Goal: Task Accomplishment & Management: Complete application form

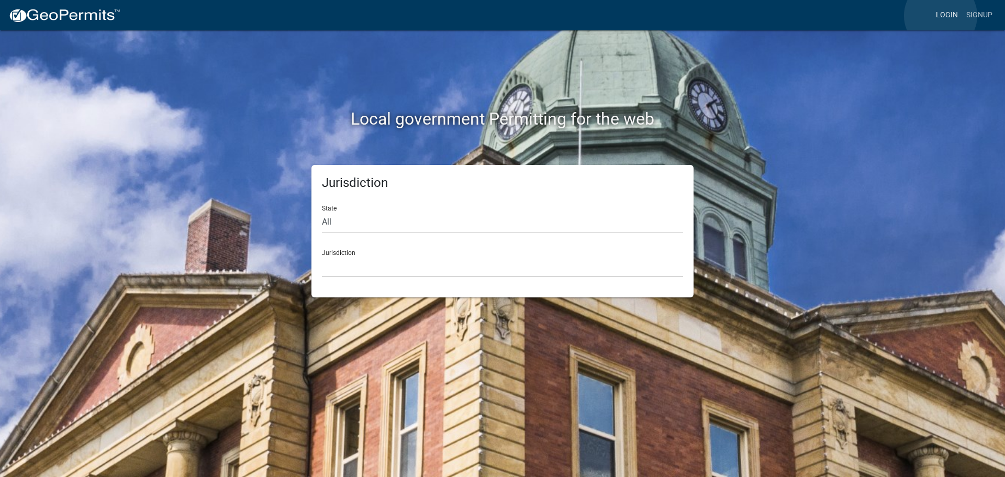
click at [941, 16] on link "Login" at bounding box center [947, 15] width 30 height 20
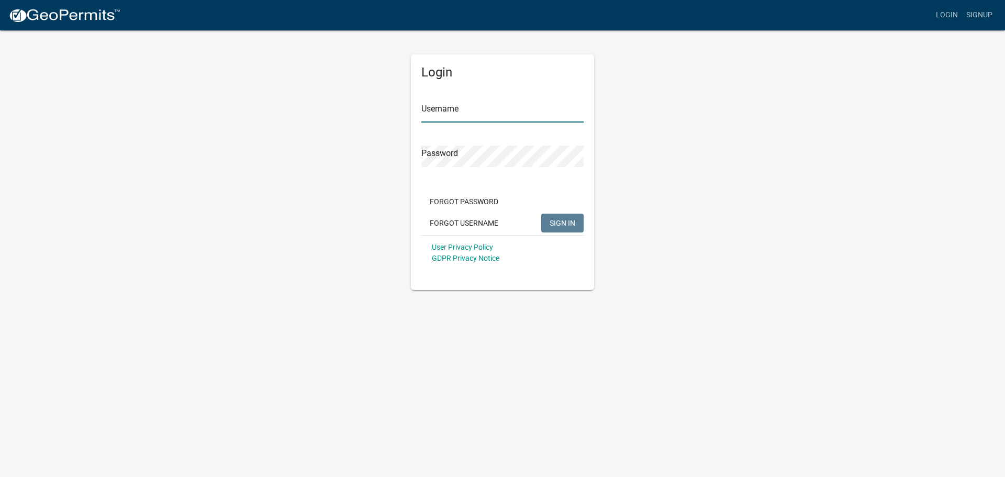
type input "[PERSON_NAME].[PERSON_NAME]"
click at [561, 226] on span "SIGN IN" at bounding box center [563, 222] width 26 height 8
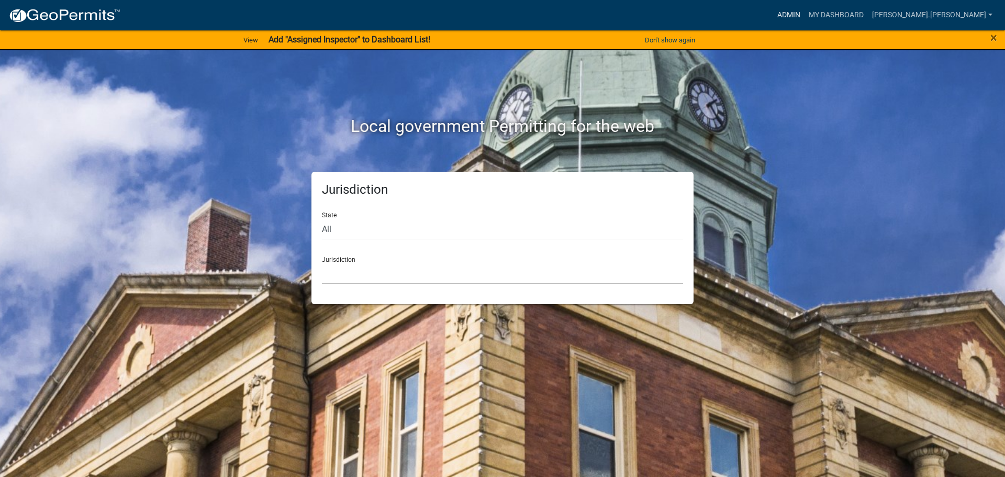
click at [805, 16] on link "Admin" at bounding box center [788, 15] width 31 height 20
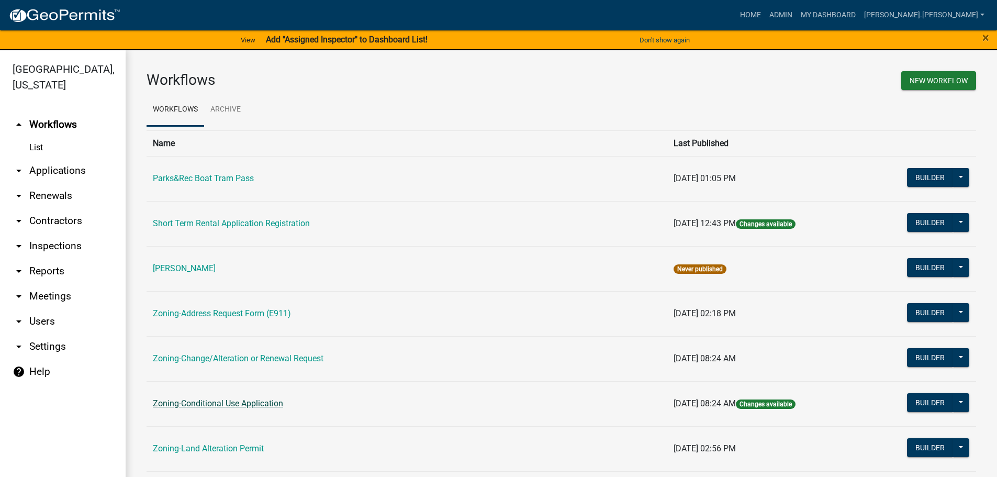
click at [221, 405] on link "Zoning-Conditional Use Application" at bounding box center [218, 403] width 130 height 10
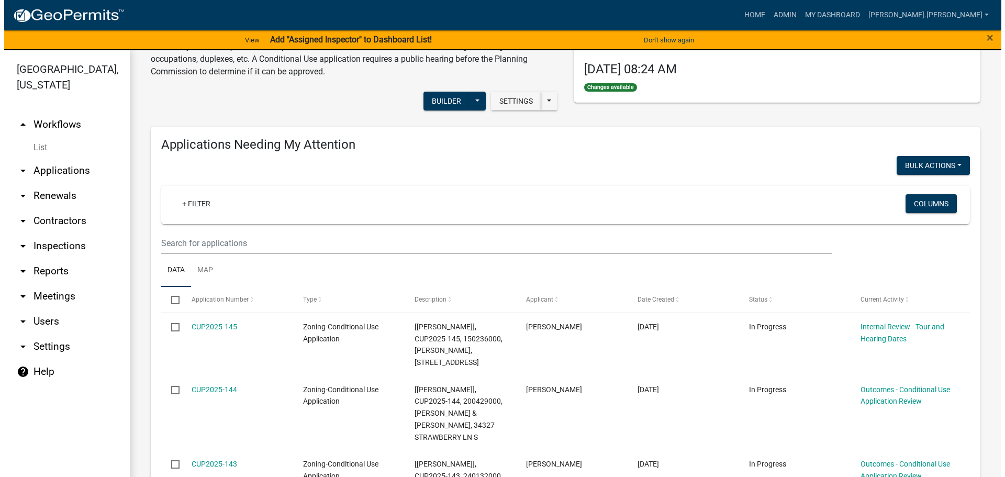
scroll to position [105, 0]
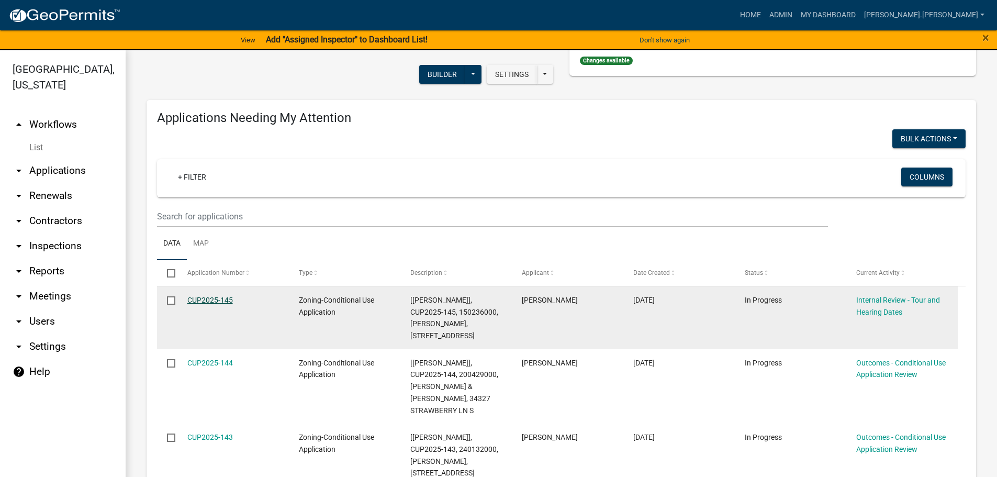
click at [223, 300] on link "CUP2025-145" at bounding box center [210, 300] width 46 height 8
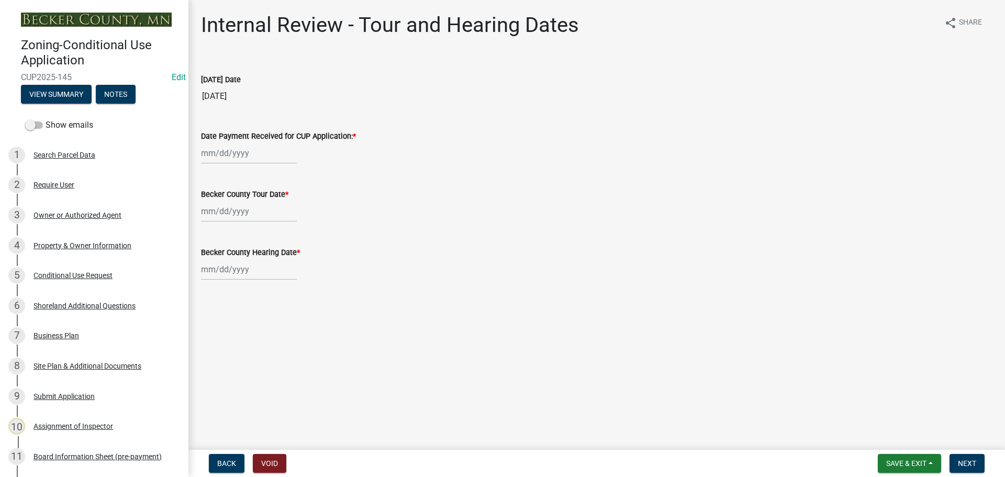
select select "8"
select select "2025"
click at [230, 155] on div "[PERSON_NAME] Feb Mar Apr [PERSON_NAME][DATE] Oct Nov [DATE] 1526 1527 1528 152…" at bounding box center [249, 152] width 96 height 21
click at [242, 242] on div "13" at bounding box center [245, 242] width 17 height 17
type input "[DATE]"
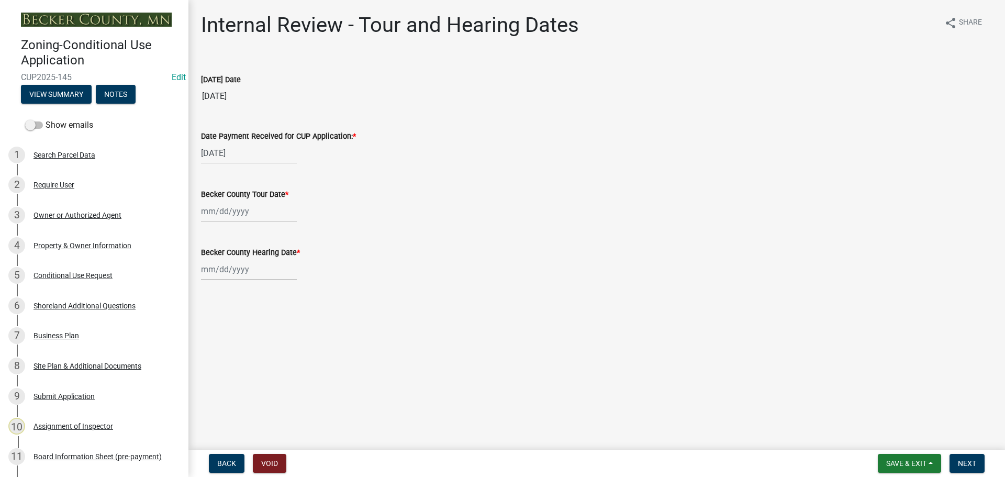
select select "8"
select select "2025"
click at [230, 214] on div "[PERSON_NAME] Feb Mar Apr [PERSON_NAME][DATE] Oct Nov [DATE] 1526 1527 1528 152…" at bounding box center [249, 211] width 96 height 21
click at [242, 314] on div "20" at bounding box center [245, 317] width 17 height 17
type input "[DATE]"
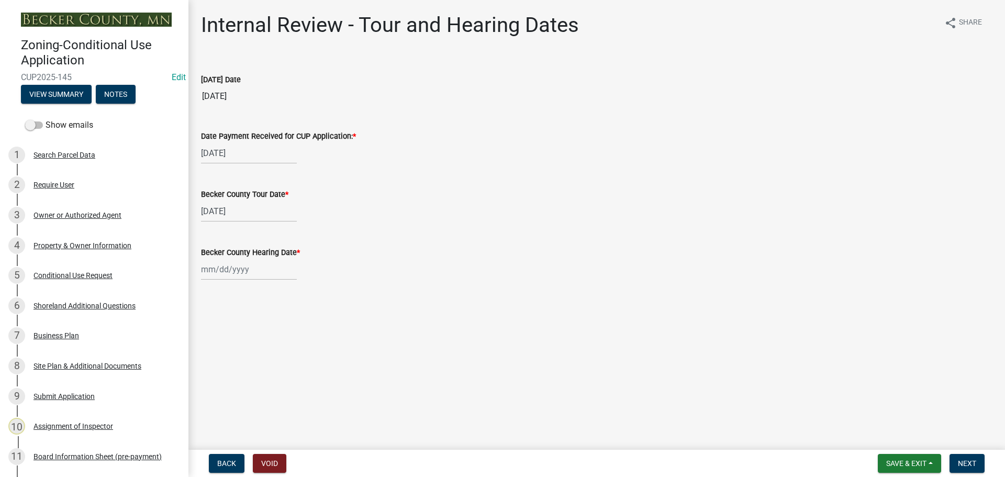
click at [218, 271] on div at bounding box center [249, 269] width 96 height 21
select select "8"
select select "2025"
click at [247, 389] on div "27" at bounding box center [245, 392] width 17 height 17
type input "[DATE]"
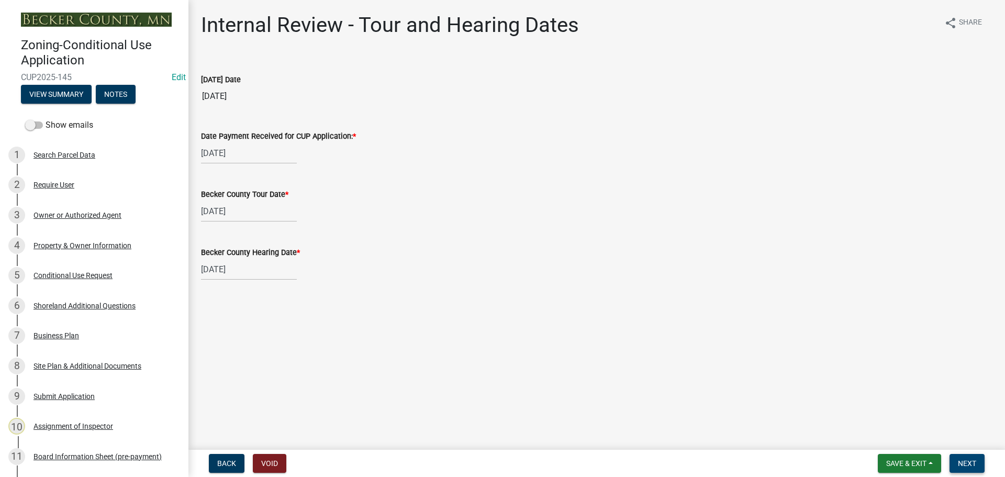
click at [978, 460] on button "Next" at bounding box center [967, 463] width 35 height 19
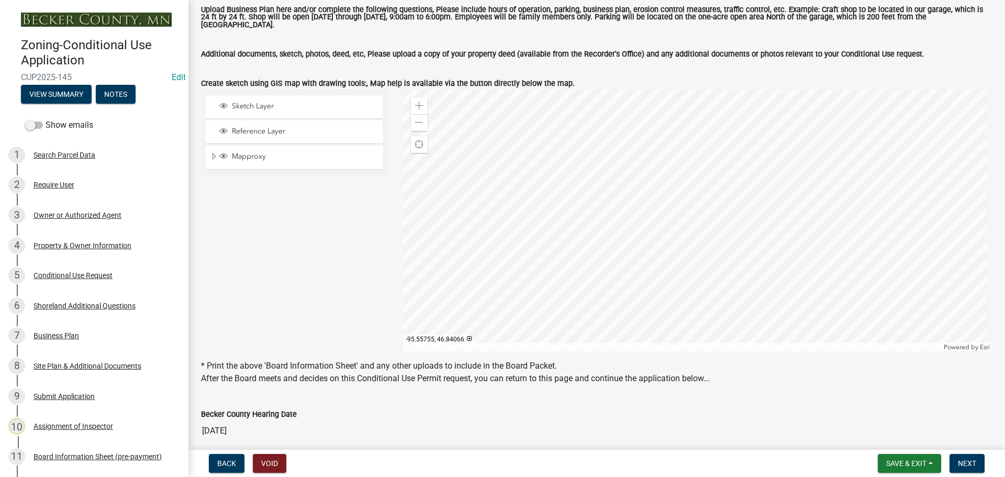
scroll to position [209, 0]
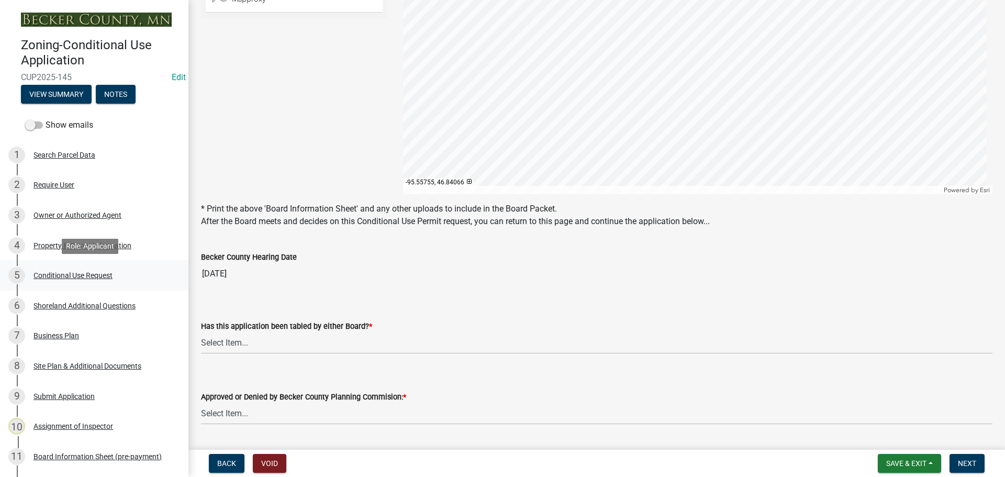
click at [61, 275] on div "Conditional Use Request" at bounding box center [73, 275] width 79 height 7
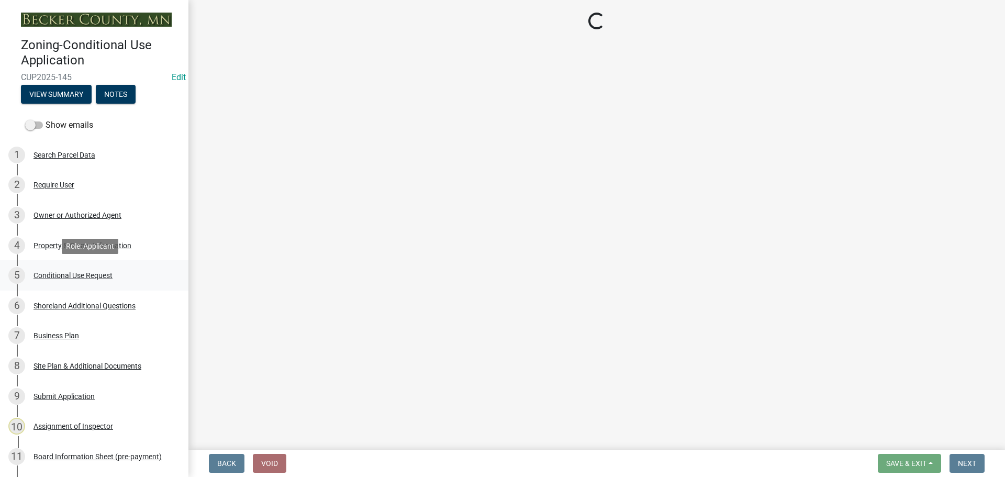
scroll to position [0, 0]
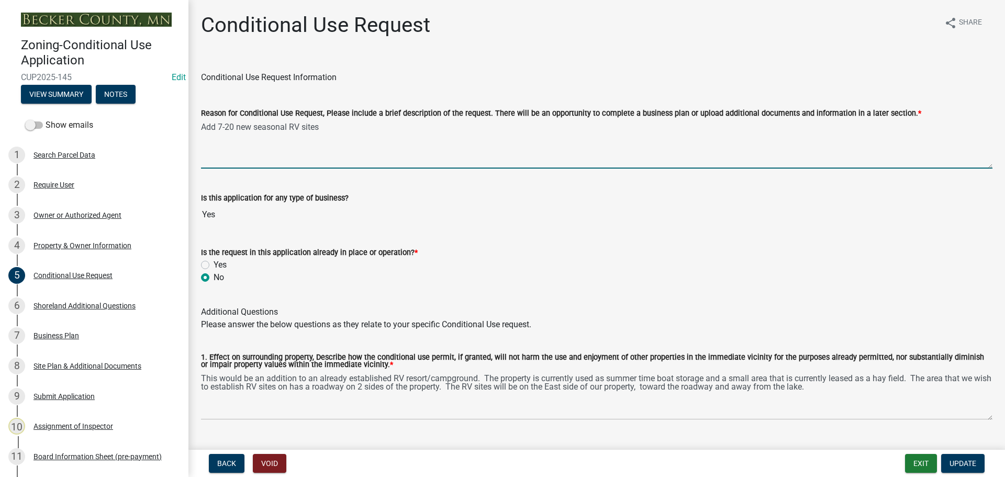
drag, startPoint x: 334, startPoint y: 124, endPoint x: 339, endPoint y: 127, distance: 6.1
click at [339, 127] on textarea "Add 7-20 new seasonal RV sites" at bounding box center [597, 143] width 792 height 49
drag, startPoint x: 235, startPoint y: 126, endPoint x: 233, endPoint y: 116, distance: 10.2
click at [234, 124] on textarea "Add 7-20 new seasonal RV sites" at bounding box center [597, 143] width 792 height 49
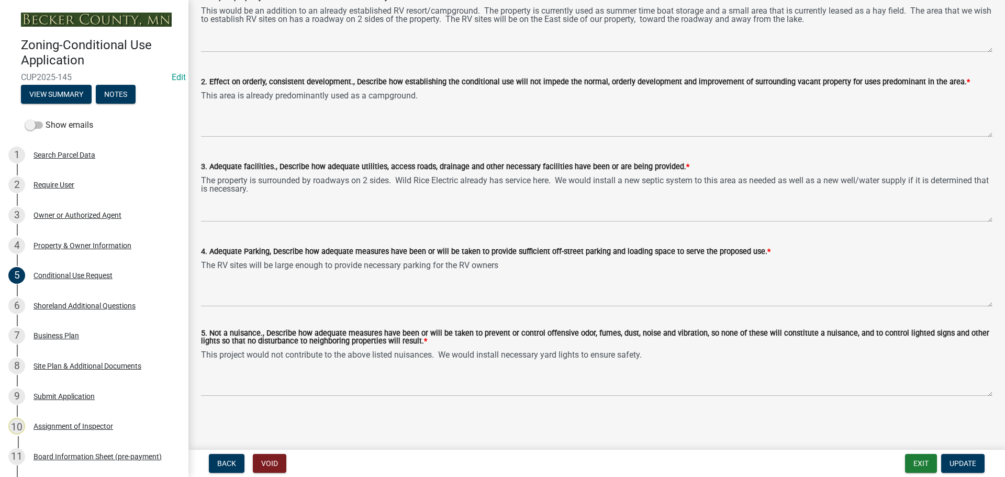
scroll to position [369, 0]
type textarea "Add 7 new seasonal RV sites"
click at [975, 461] on span "Update" at bounding box center [963, 463] width 27 height 8
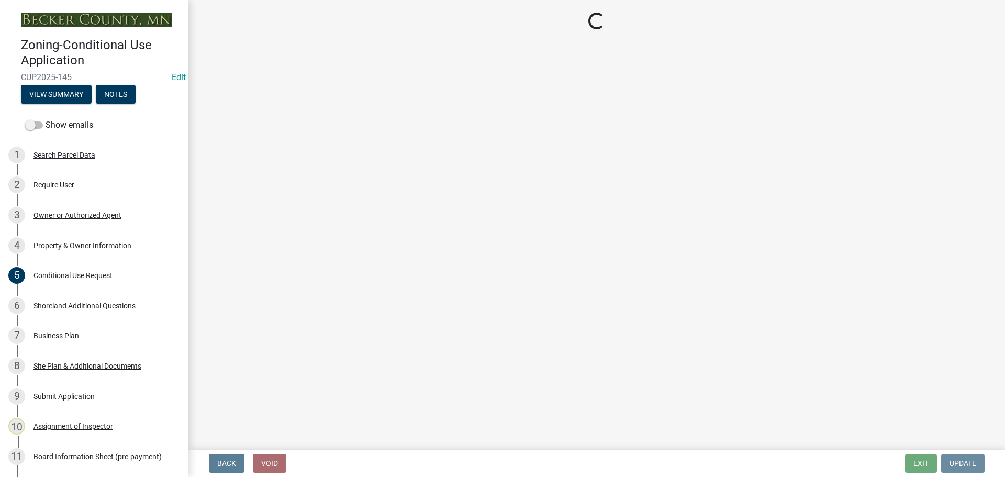
scroll to position [0, 0]
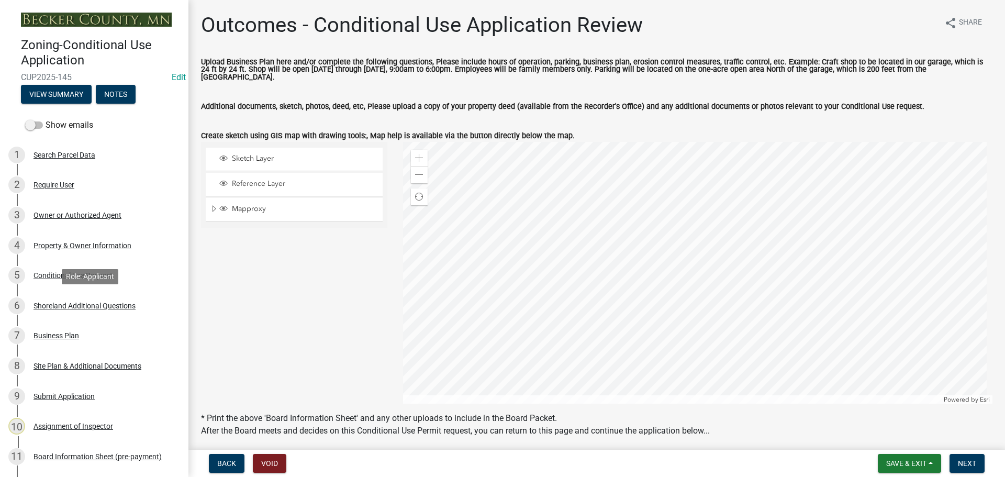
click at [96, 302] on div "Shoreland Additional Questions" at bounding box center [85, 305] width 102 height 7
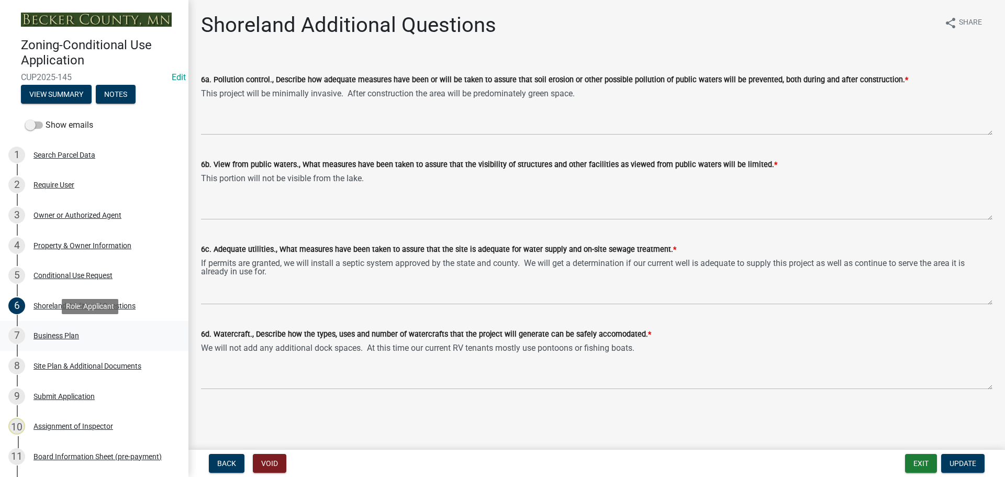
click at [64, 338] on div "Business Plan" at bounding box center [57, 335] width 46 height 7
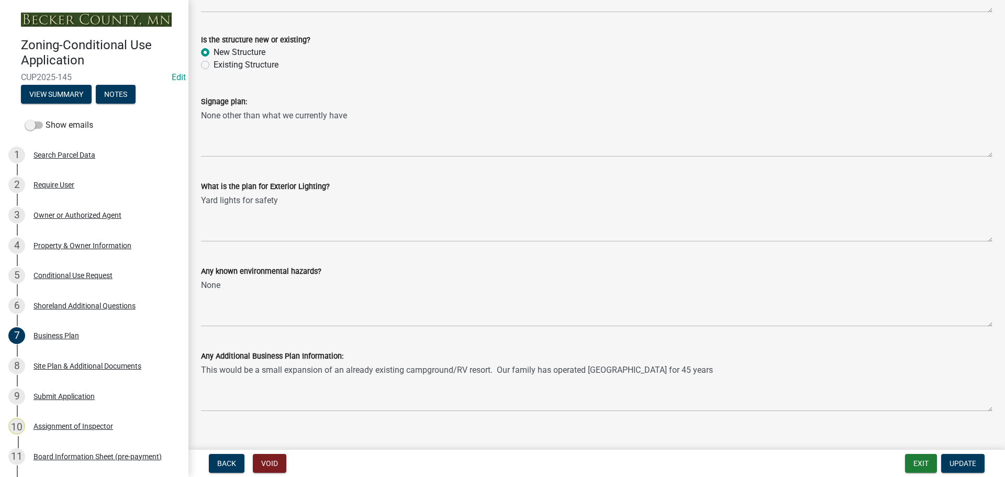
scroll to position [859, 0]
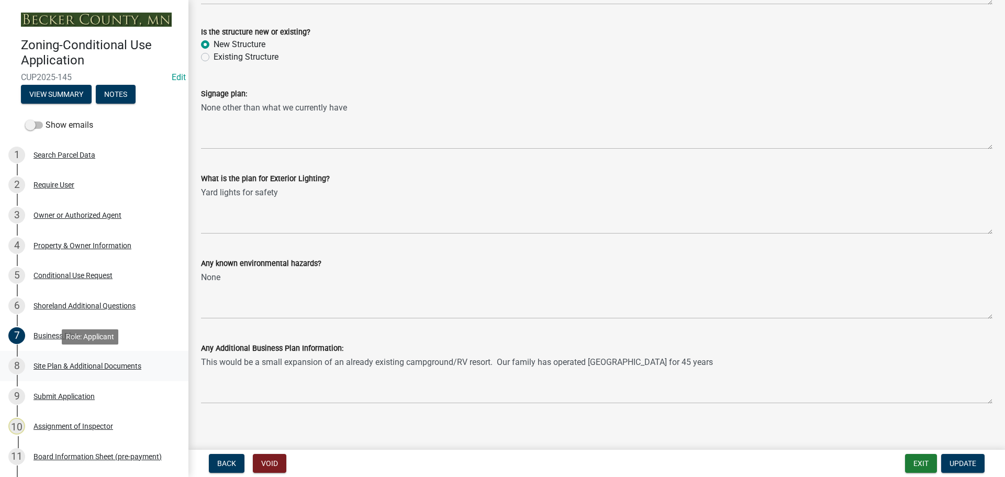
click at [113, 367] on div "Site Plan & Additional Documents" at bounding box center [88, 365] width 108 height 7
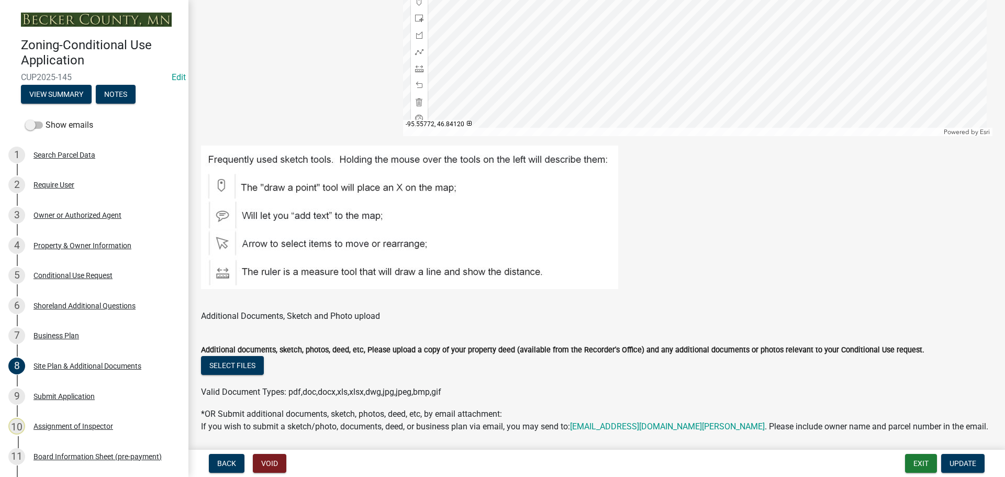
scroll to position [351, 0]
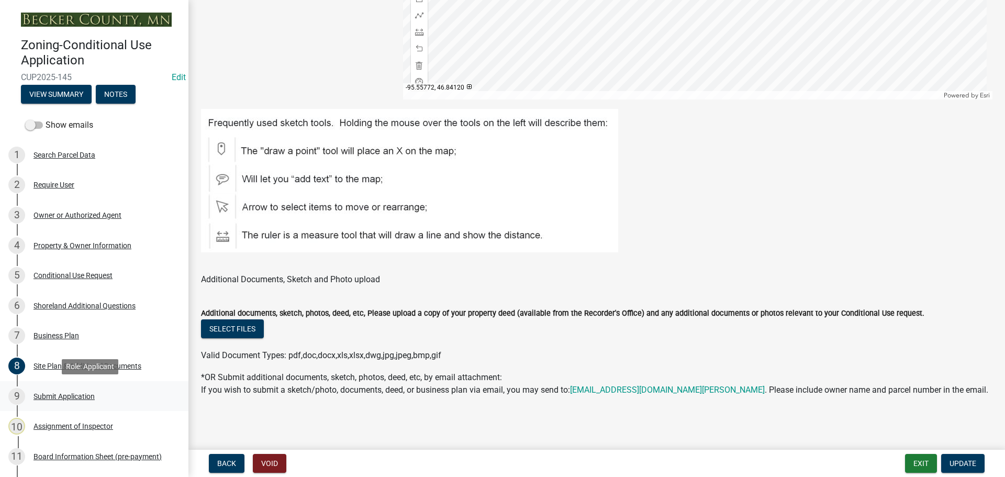
click at [76, 398] on div "Submit Application" at bounding box center [64, 396] width 61 height 7
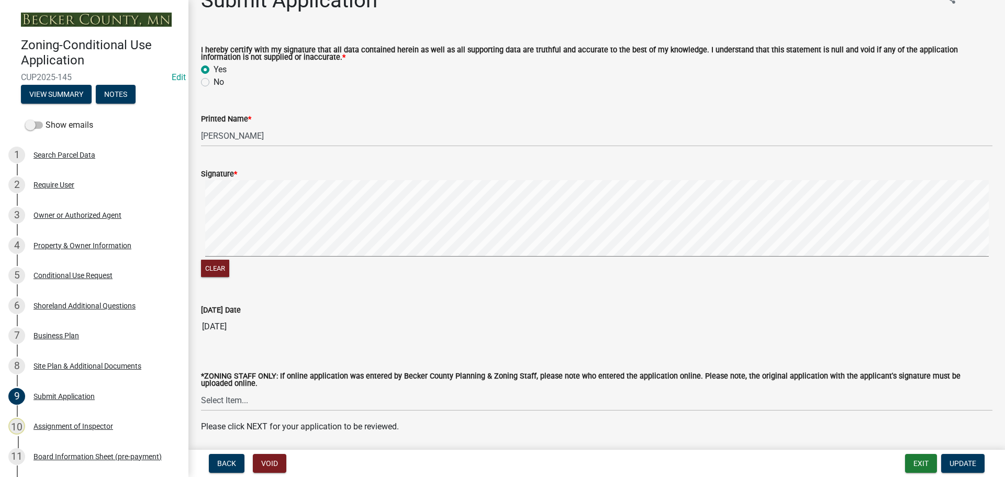
scroll to position [62, 0]
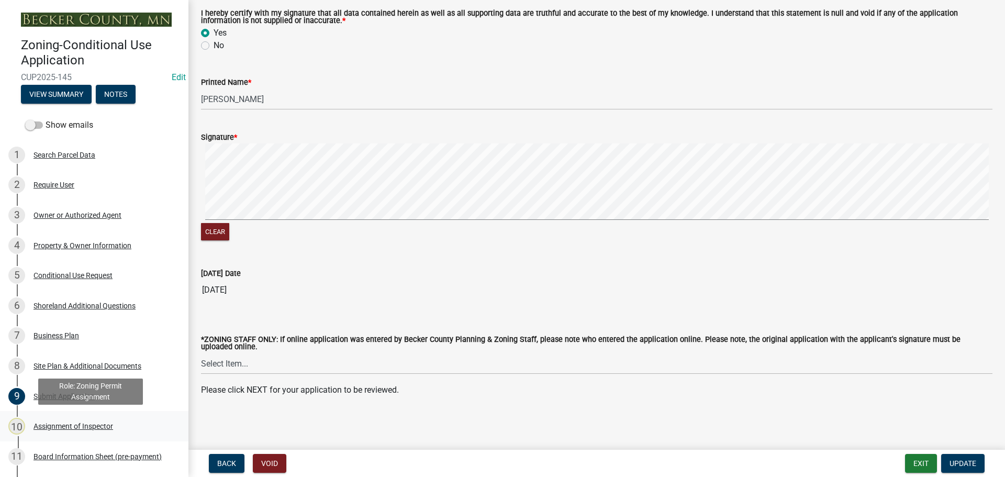
click at [82, 423] on div "Assignment of Inspector" at bounding box center [74, 426] width 80 height 7
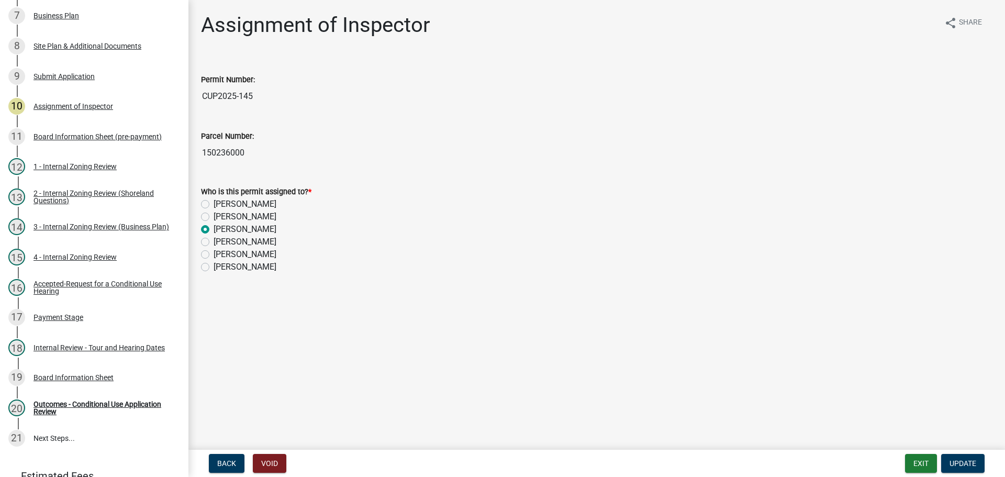
scroll to position [342, 0]
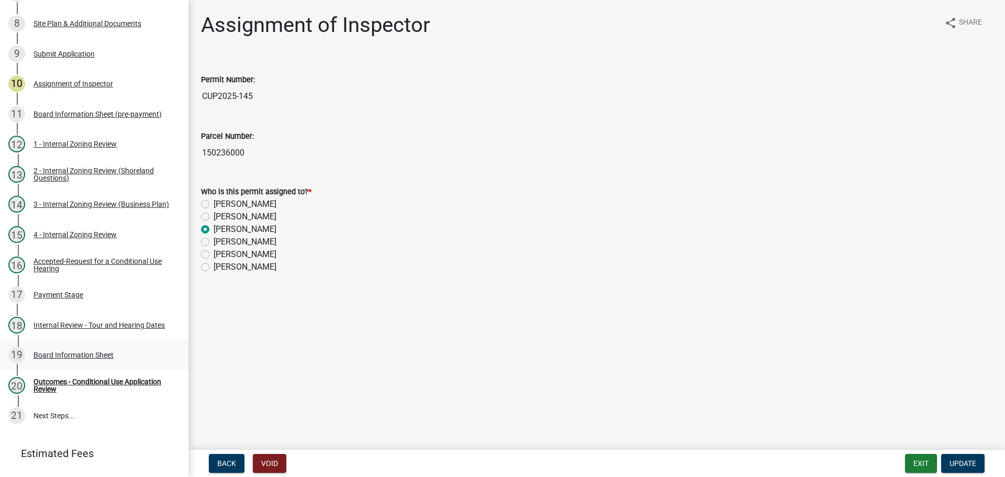
click at [90, 348] on div "19 Board Information Sheet" at bounding box center [89, 355] width 163 height 17
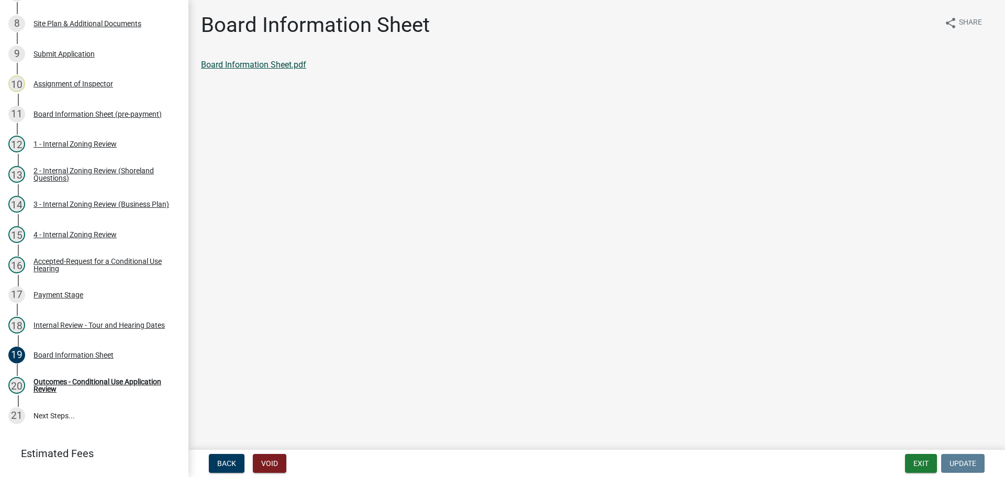
click at [274, 65] on link "Board Information Sheet.pdf" at bounding box center [253, 65] width 105 height 10
